Goal: Task Accomplishment & Management: Use online tool/utility

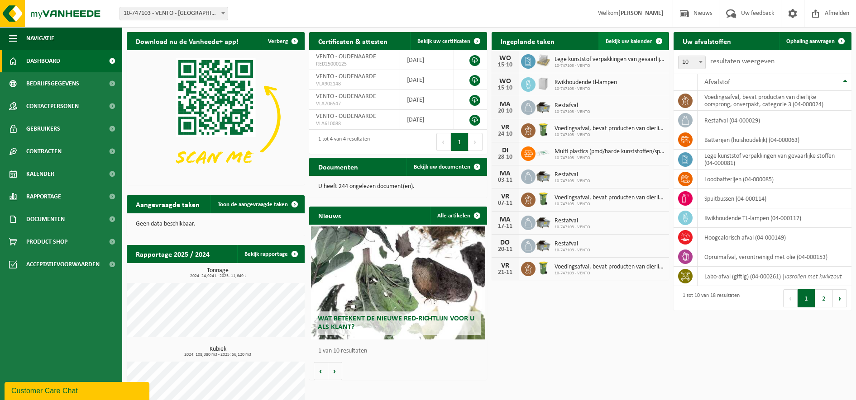
click at [628, 41] on span "Bekijk uw kalender" at bounding box center [628, 41] width 47 height 6
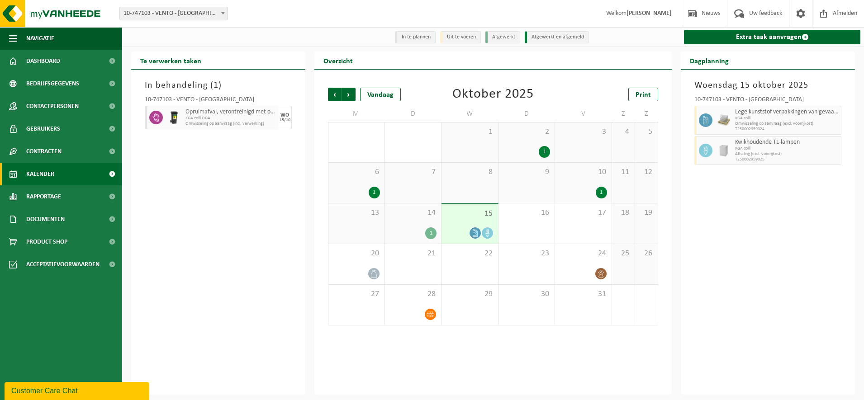
click at [600, 191] on div "1" at bounding box center [601, 193] width 11 height 12
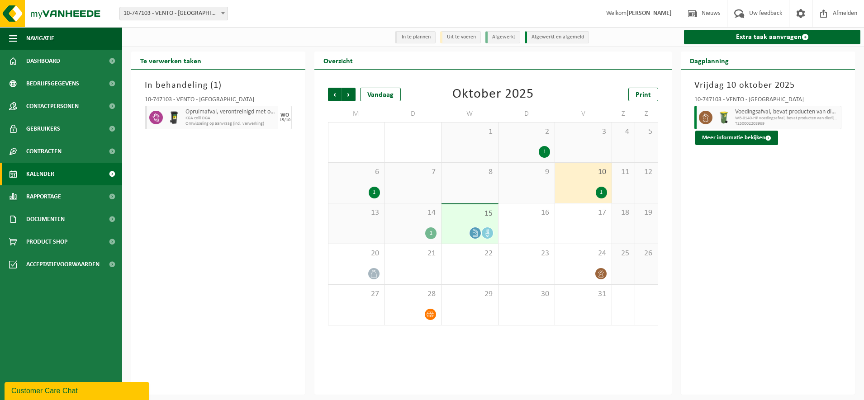
click at [377, 194] on div "1" at bounding box center [374, 193] width 11 height 12
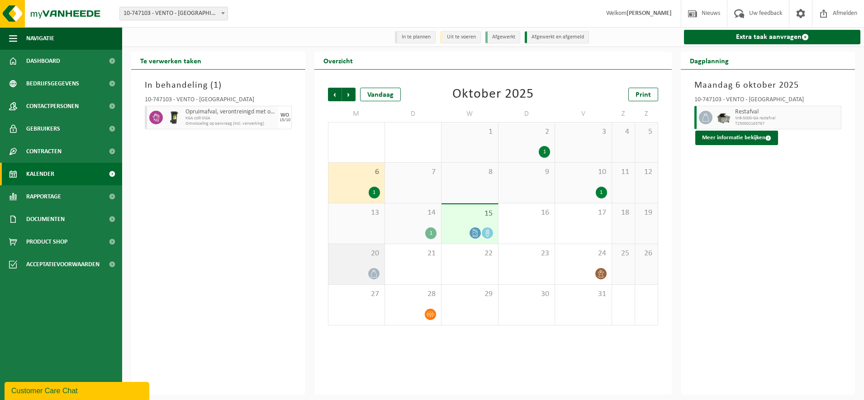
click at [376, 273] on icon at bounding box center [374, 274] width 8 height 8
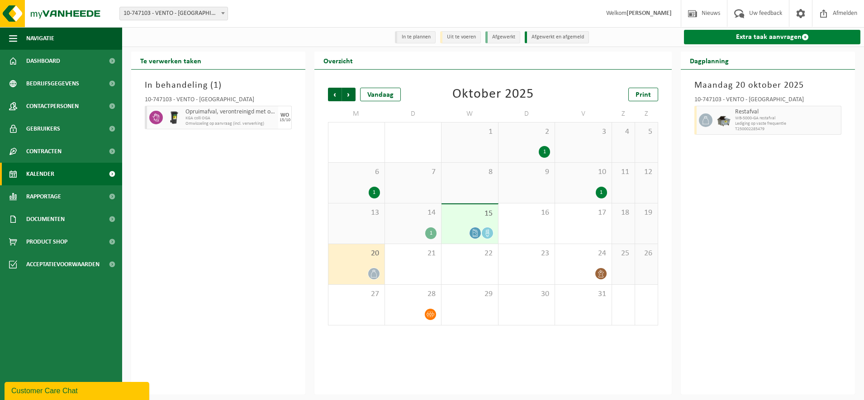
click at [775, 33] on link "Extra taak aanvragen" at bounding box center [772, 37] width 176 height 14
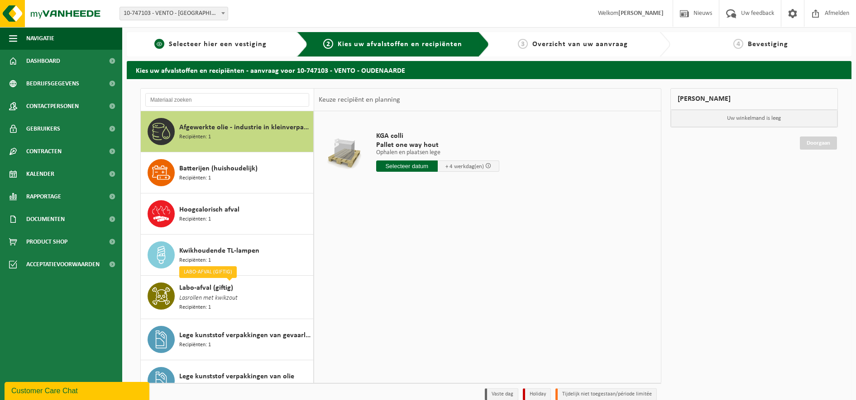
click at [186, 38] on div "1 Selecteer hier een vestiging" at bounding box center [217, 44] width 181 height 24
click at [46, 57] on span "Dashboard" at bounding box center [43, 61] width 34 height 23
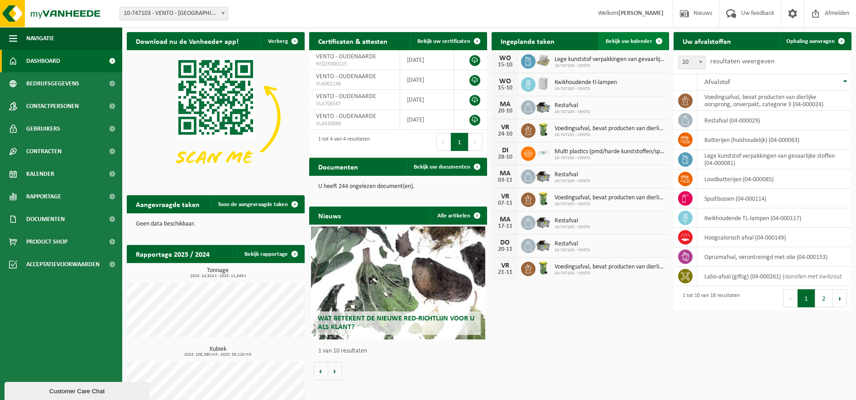
click at [626, 43] on span "Bekijk uw kalender" at bounding box center [628, 41] width 47 height 6
